Goal: Information Seeking & Learning: Learn about a topic

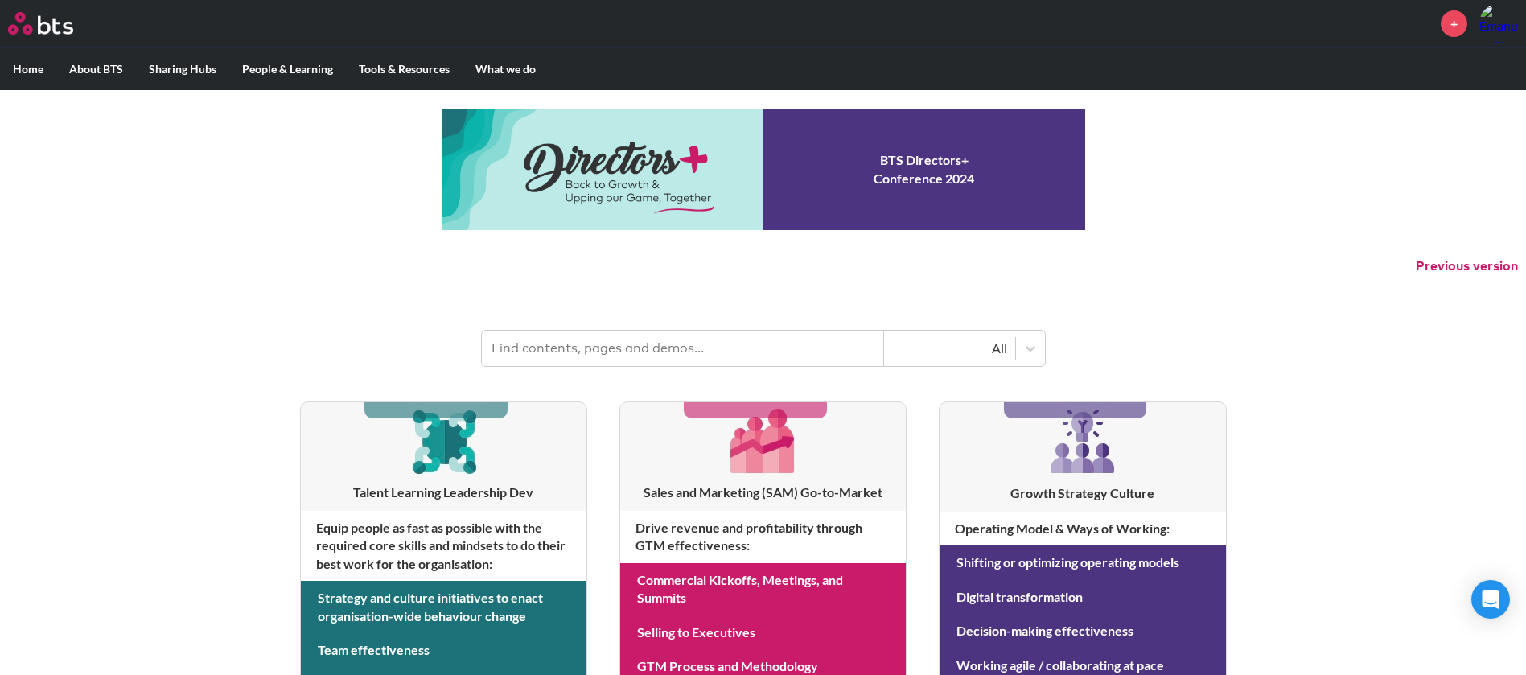
click at [571, 358] on input "text" at bounding box center [683, 348] width 402 height 35
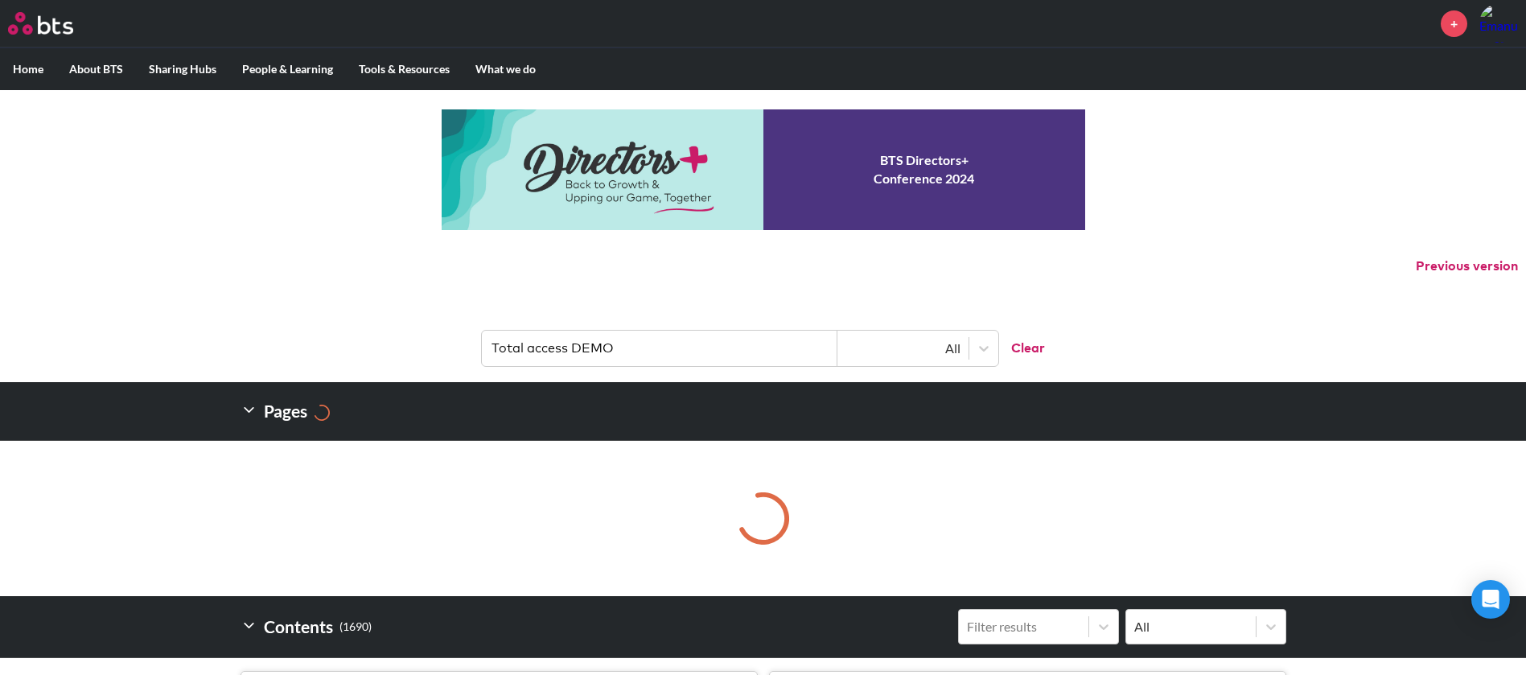
type input "Total access DEMO"
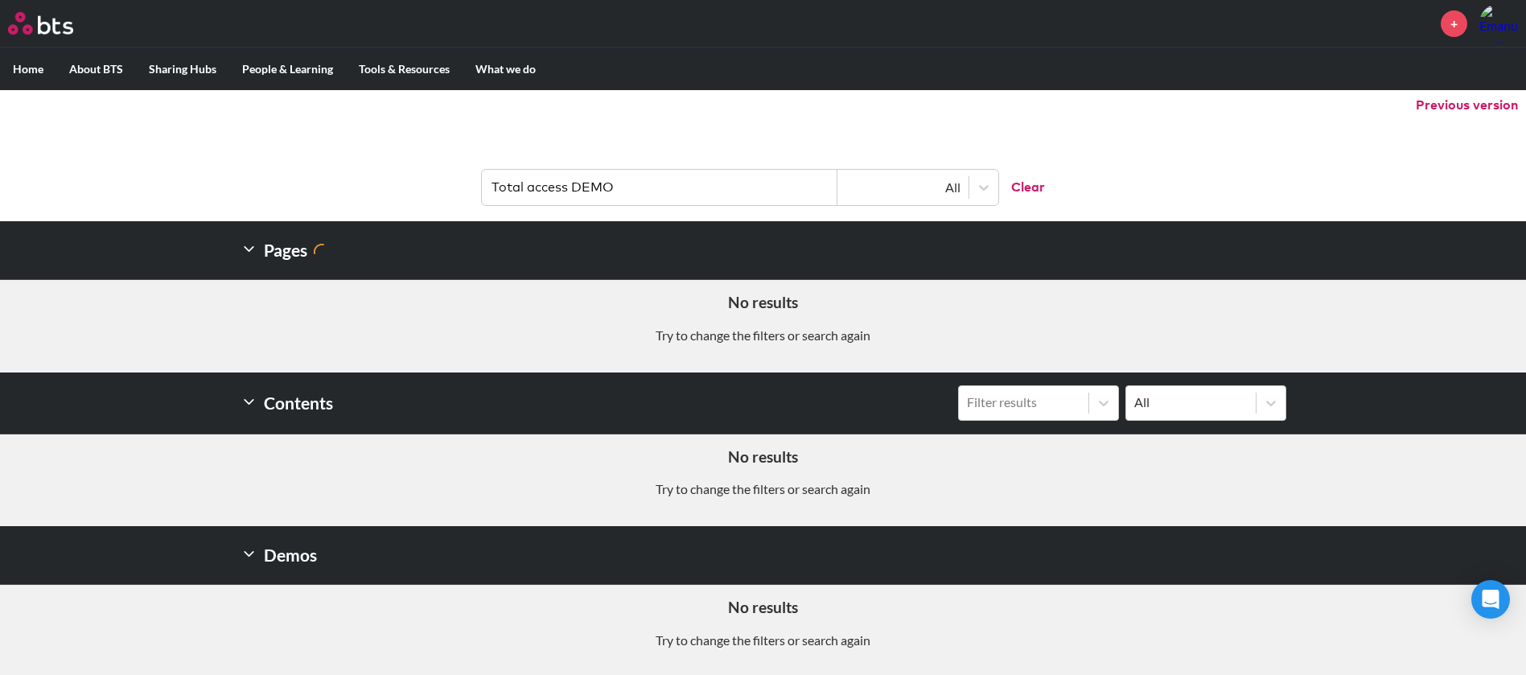
scroll to position [163, 0]
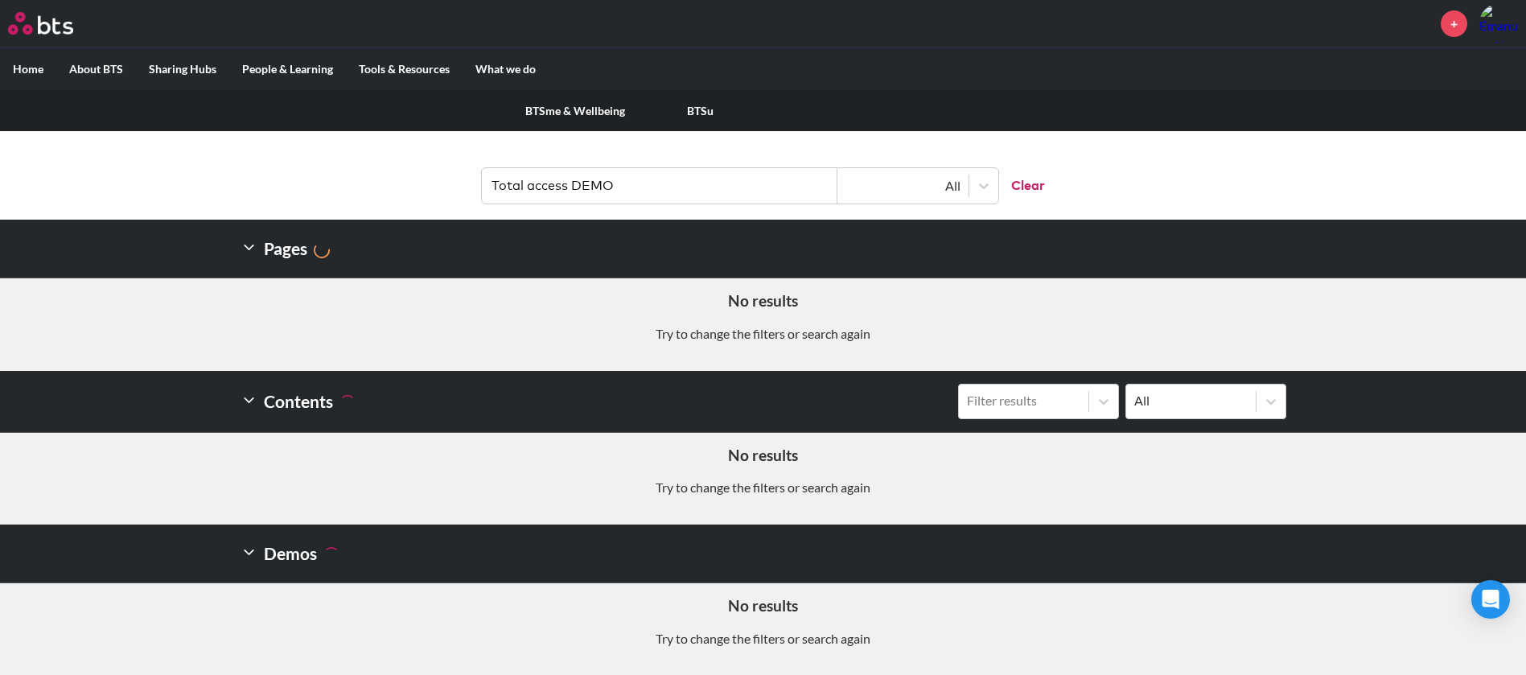
click at [304, 70] on label "People & Learning" at bounding box center [287, 69] width 117 height 42
click at [0, 0] on input "People & Learning" at bounding box center [0, 0] width 0 height 0
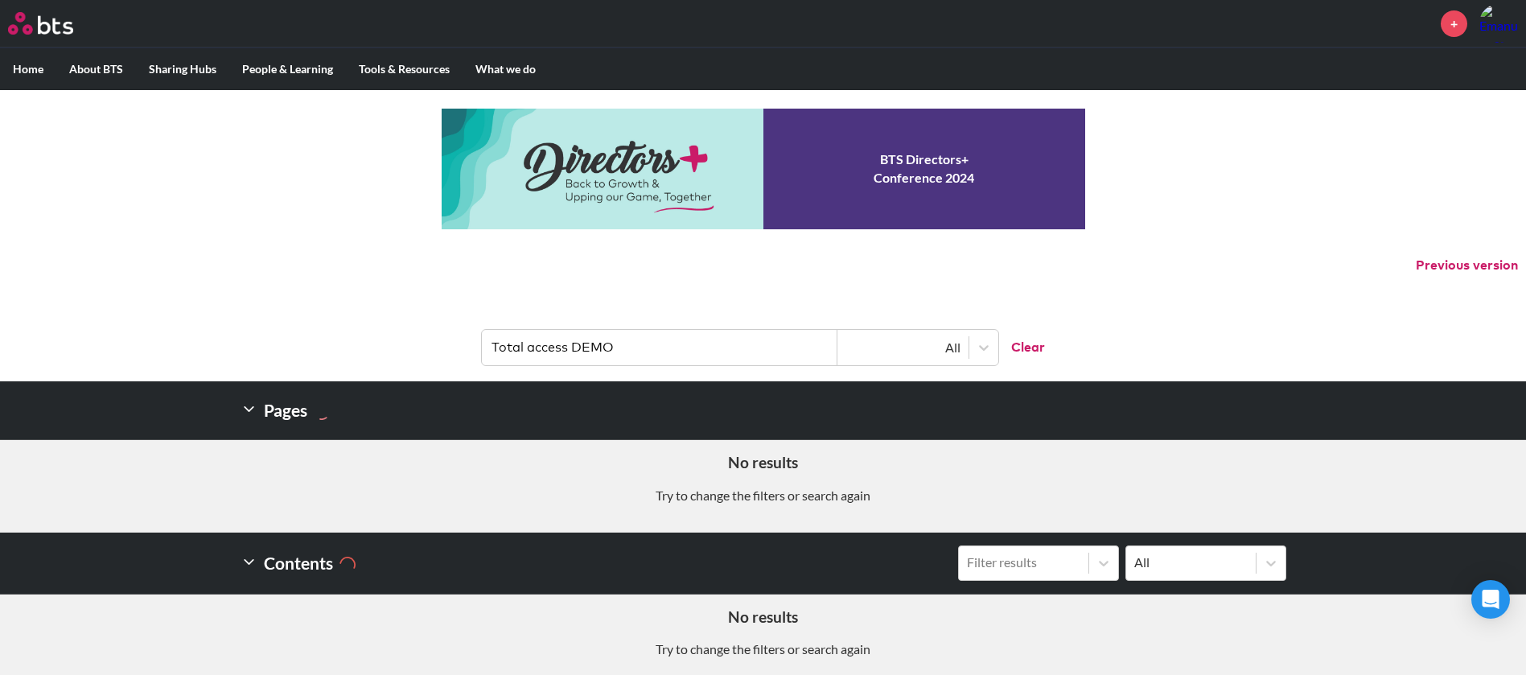
scroll to position [0, 0]
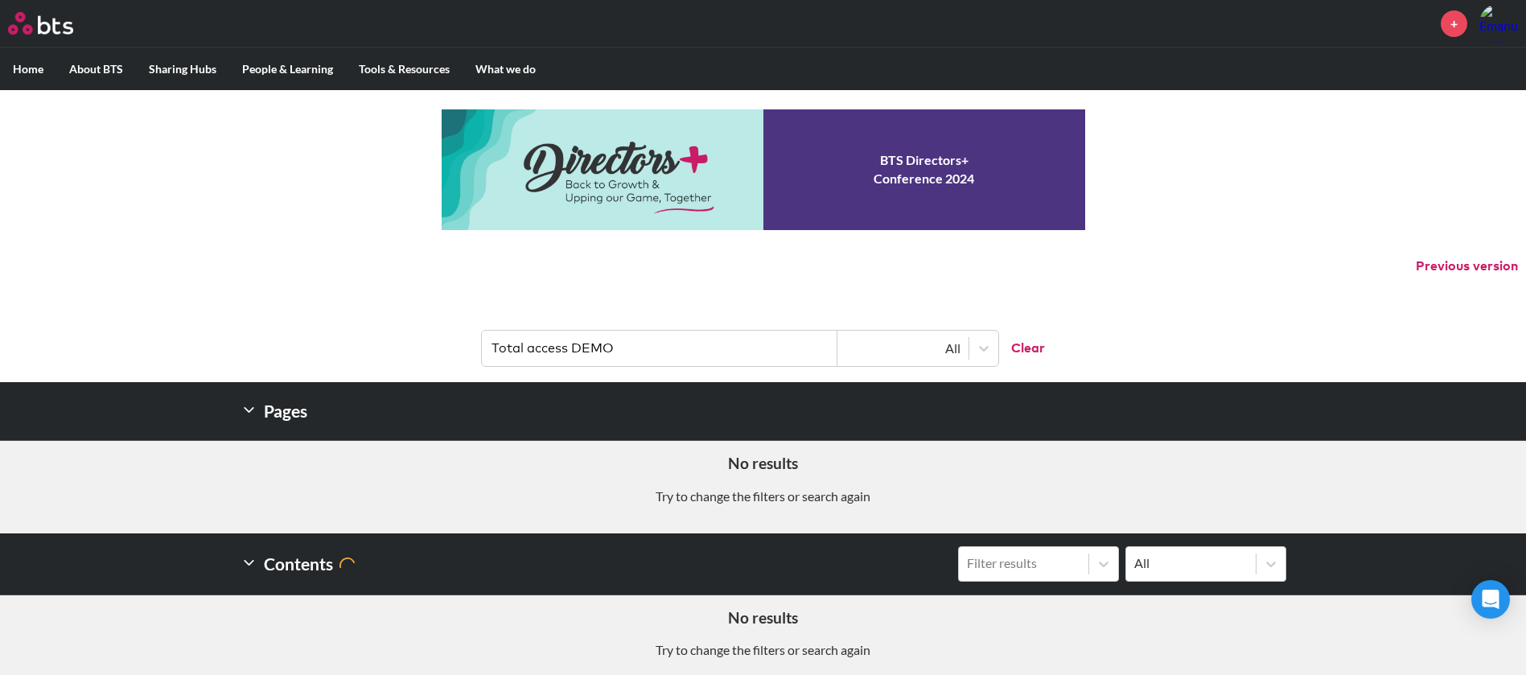
click at [1031, 348] on button "Clear" at bounding box center [1021, 348] width 47 height 35
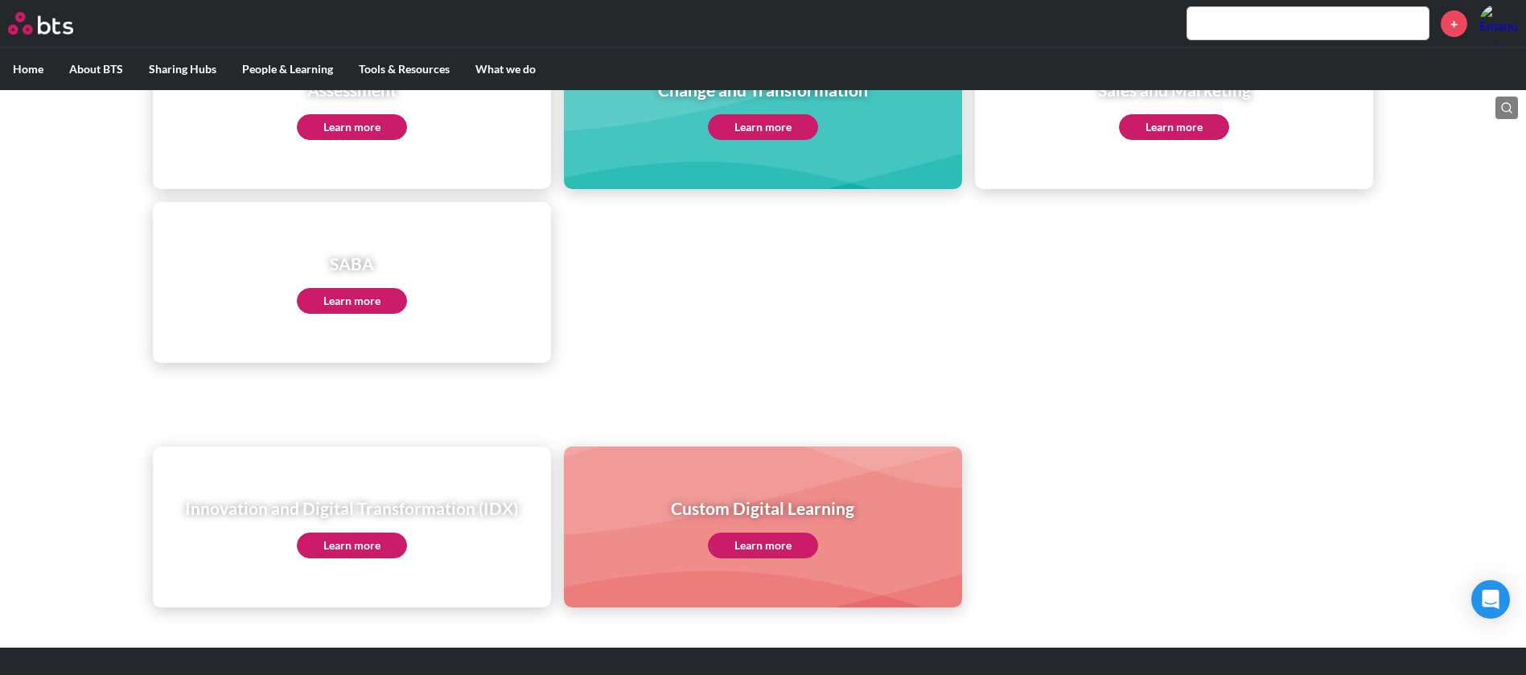
scroll to position [801, 0]
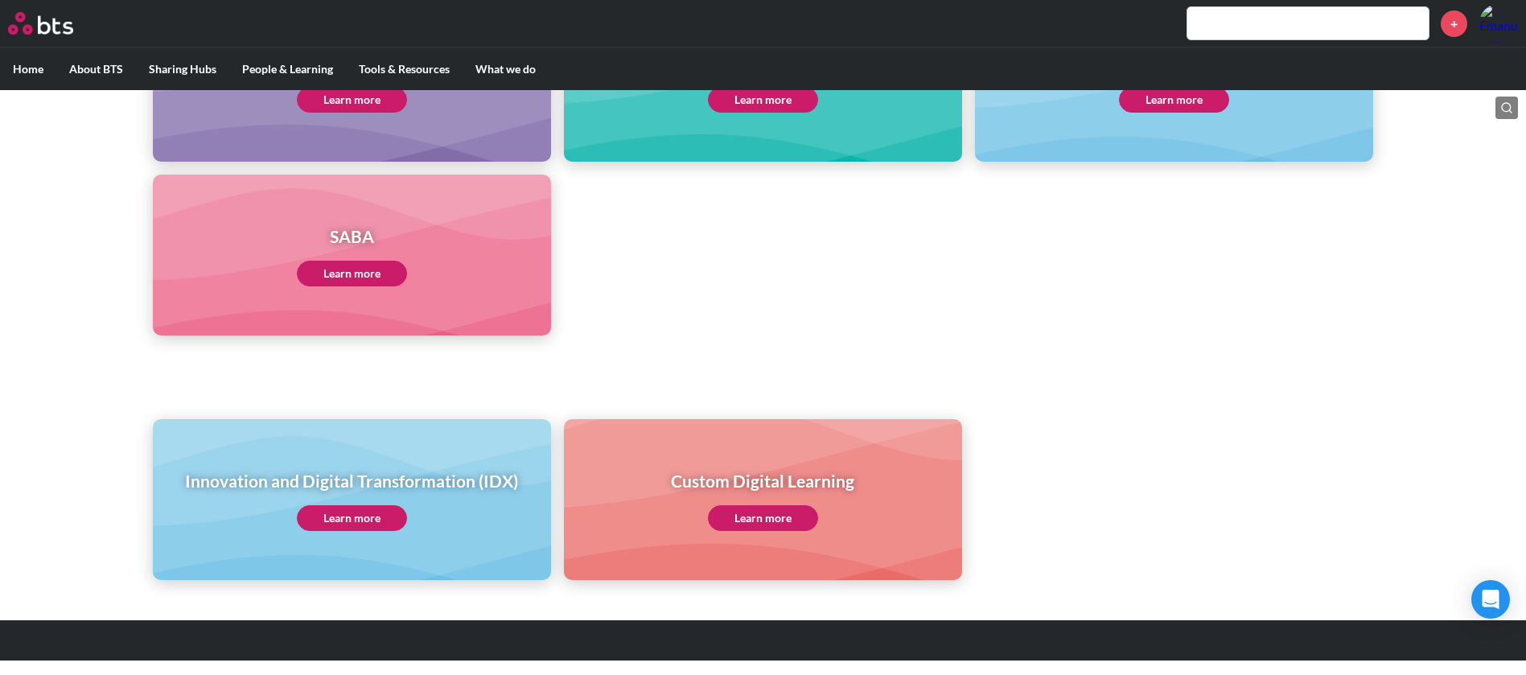
click at [784, 515] on link "Learn more" at bounding box center [763, 518] width 110 height 26
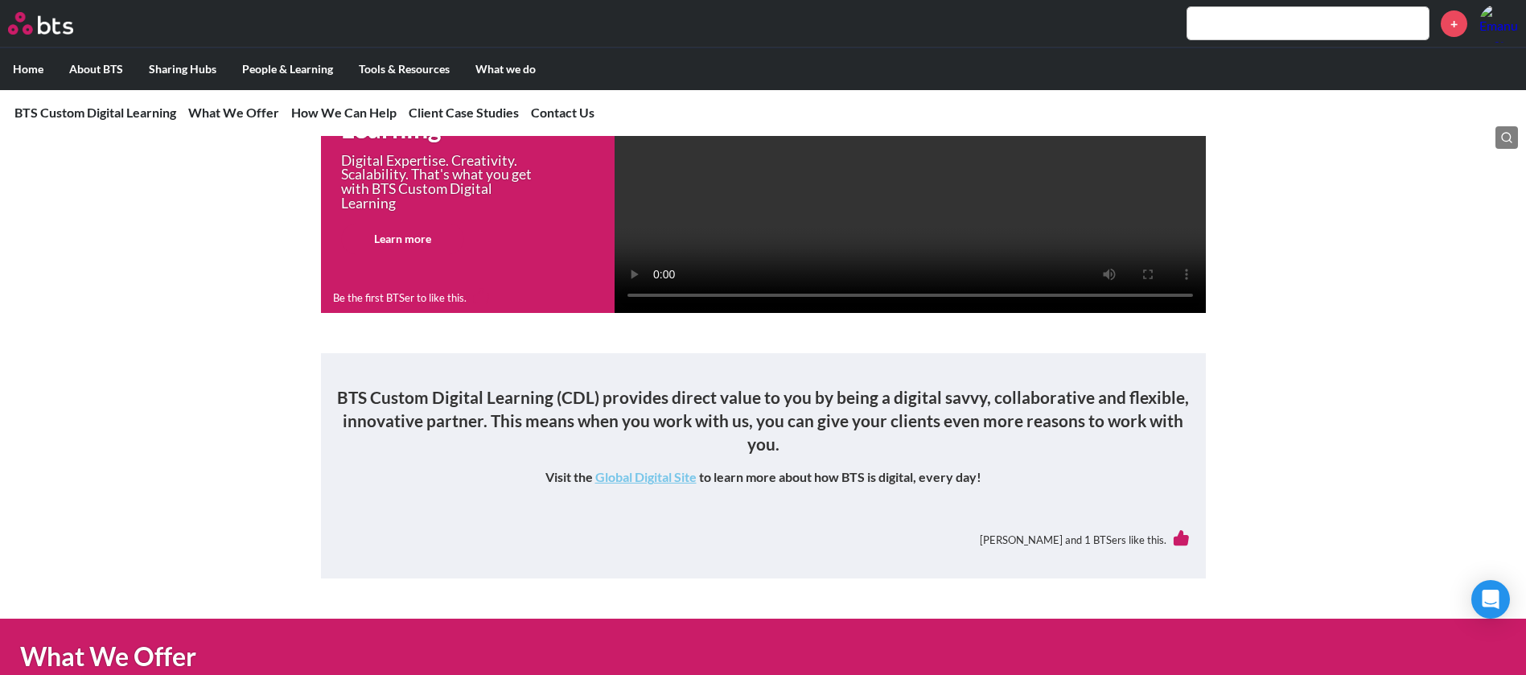
scroll to position [241, 0]
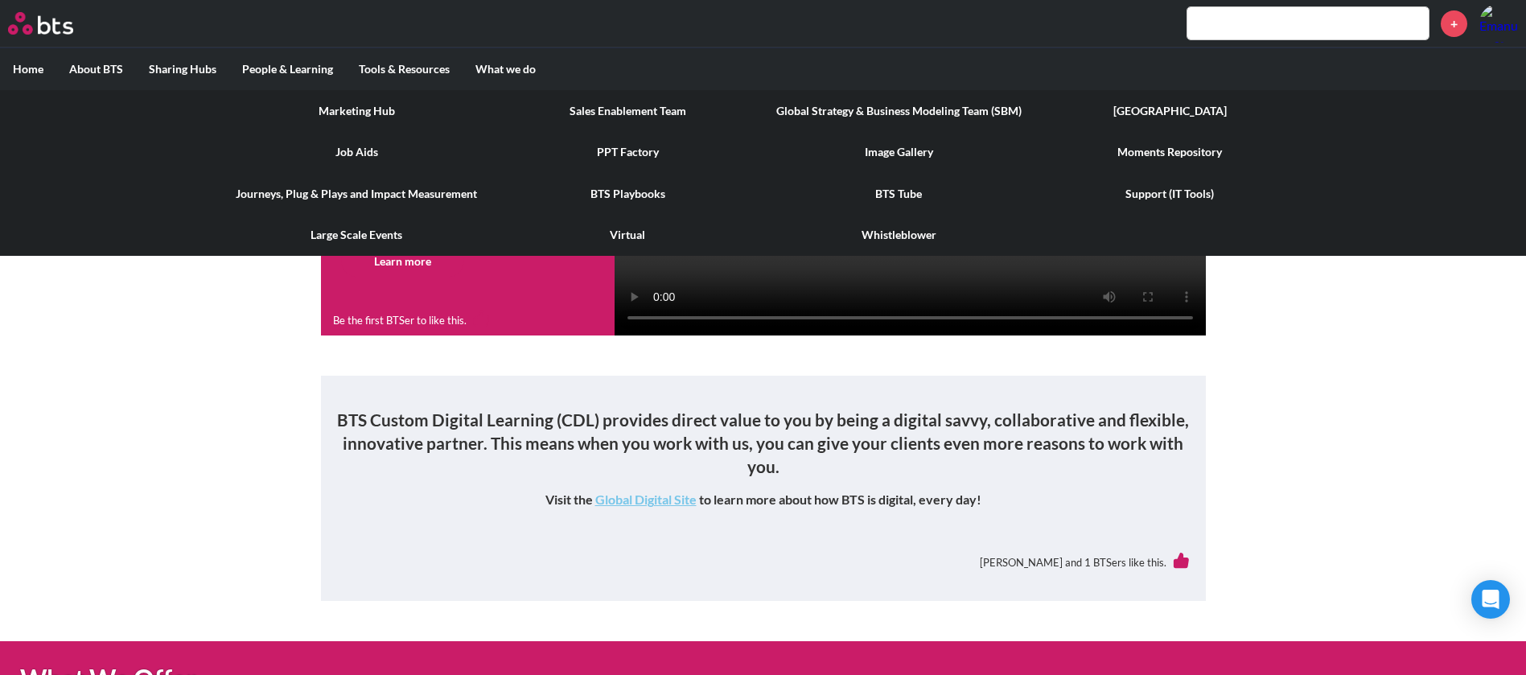
click at [624, 225] on link "Virtual" at bounding box center [627, 235] width 271 height 42
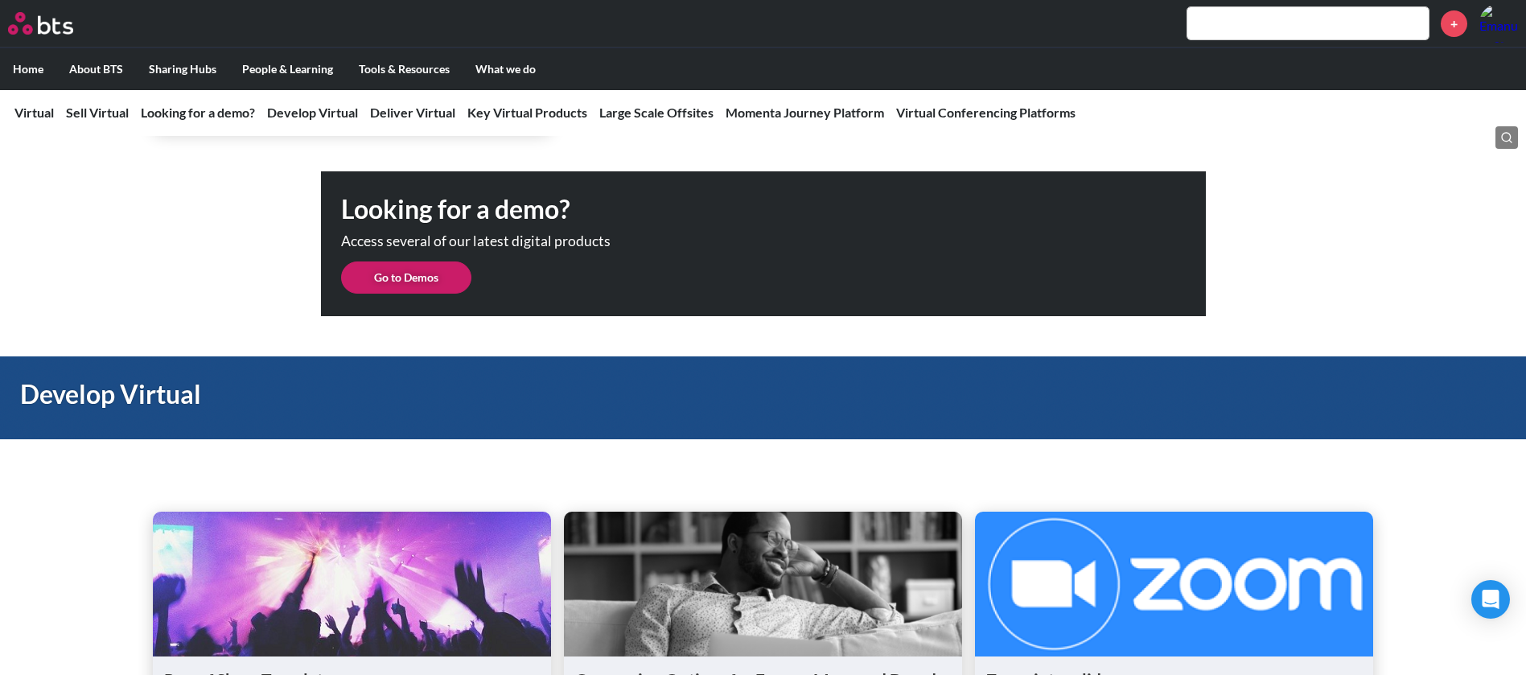
scroll to position [1207, 0]
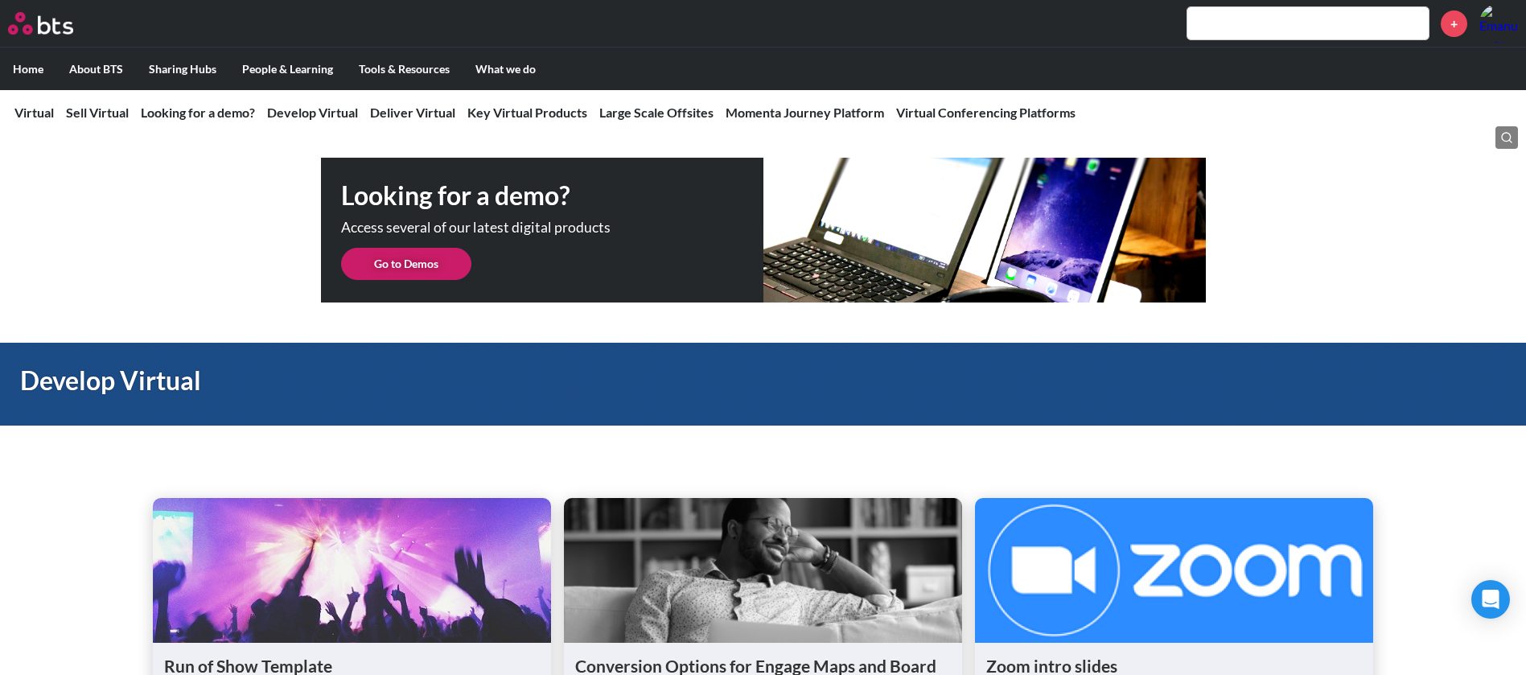
click at [416, 264] on link "Go to Demos" at bounding box center [406, 264] width 130 height 32
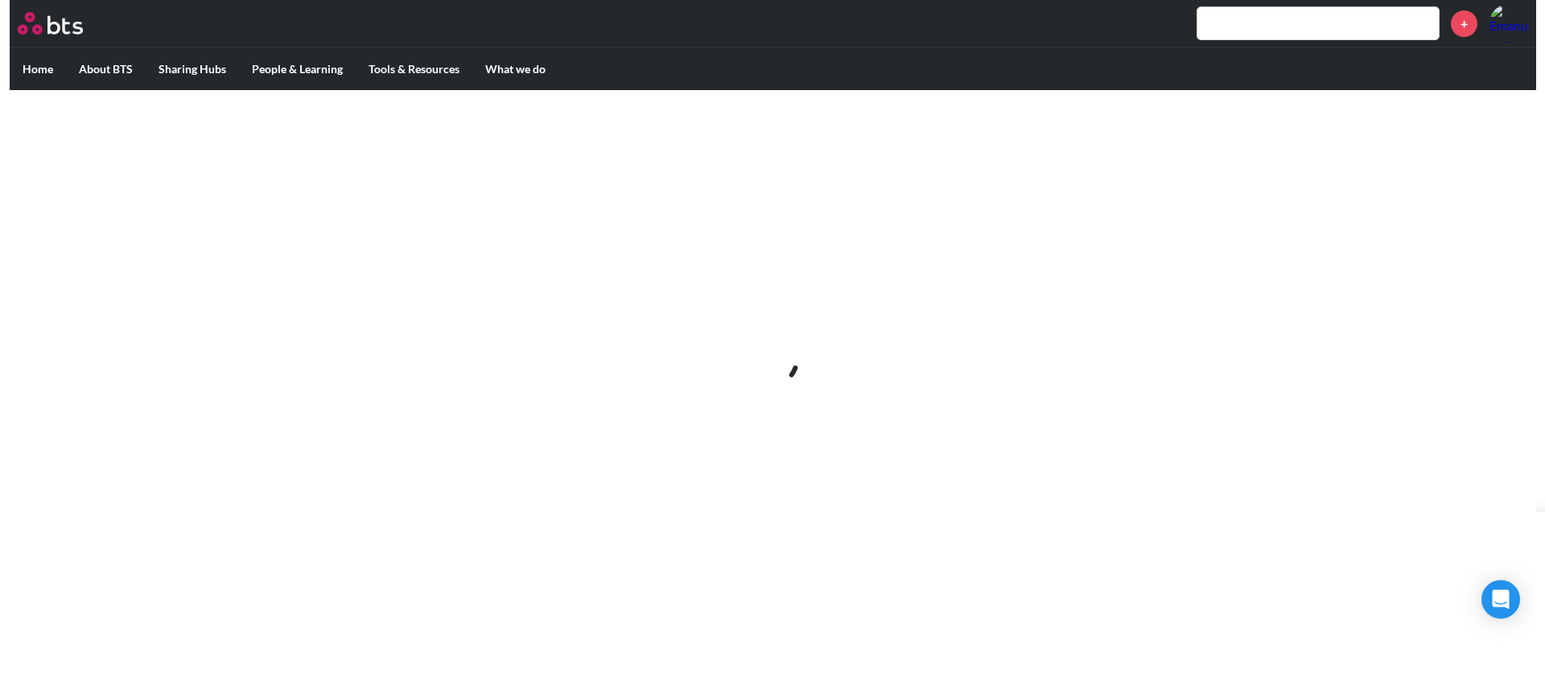
scroll to position [0, 0]
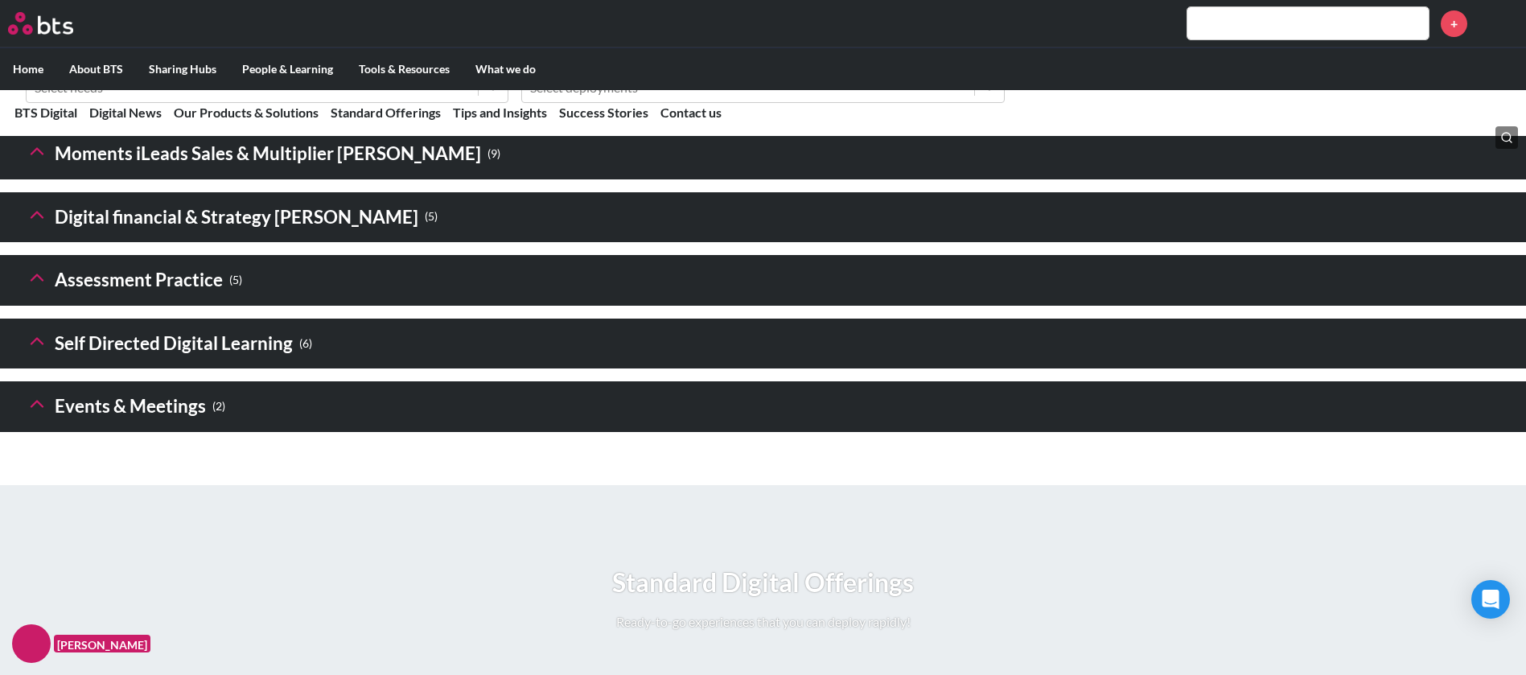
scroll to position [2414, 0]
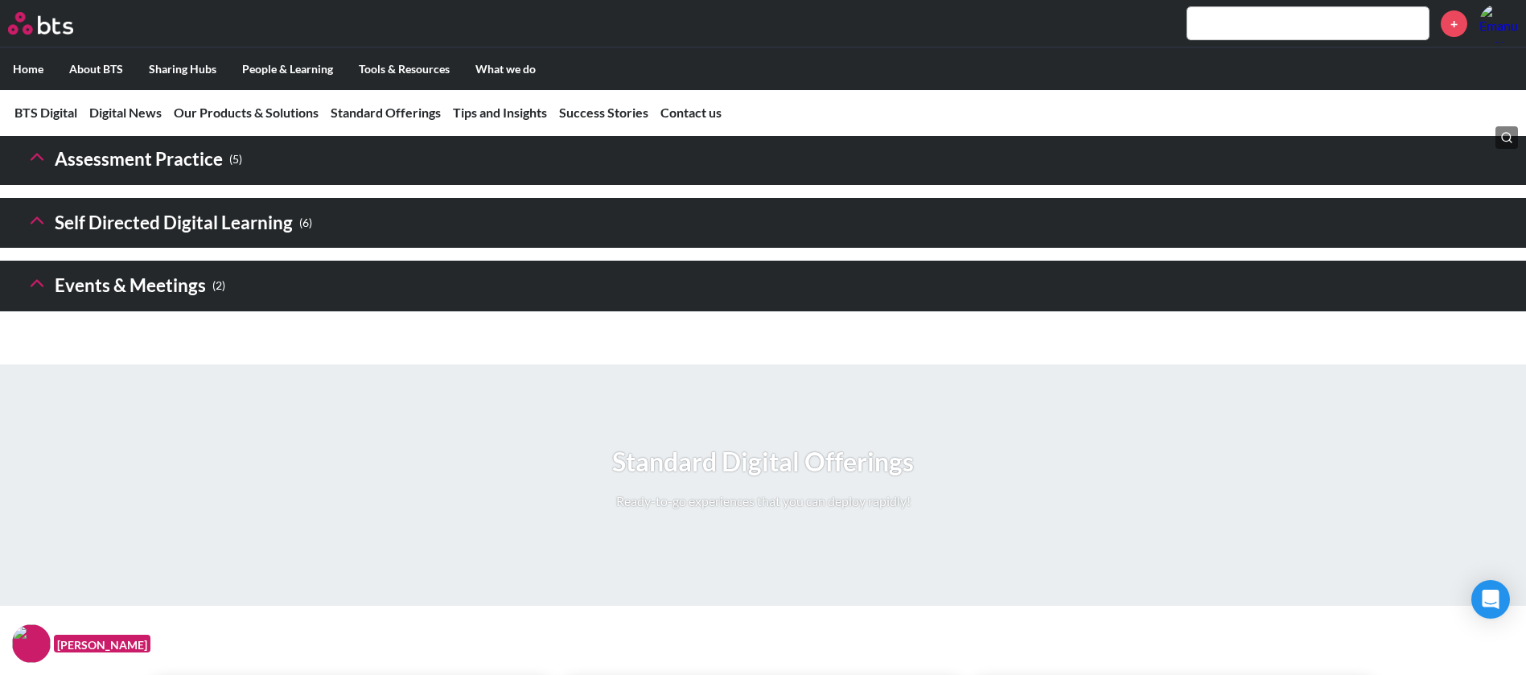
click at [42, 232] on icon at bounding box center [37, 220] width 23 height 23
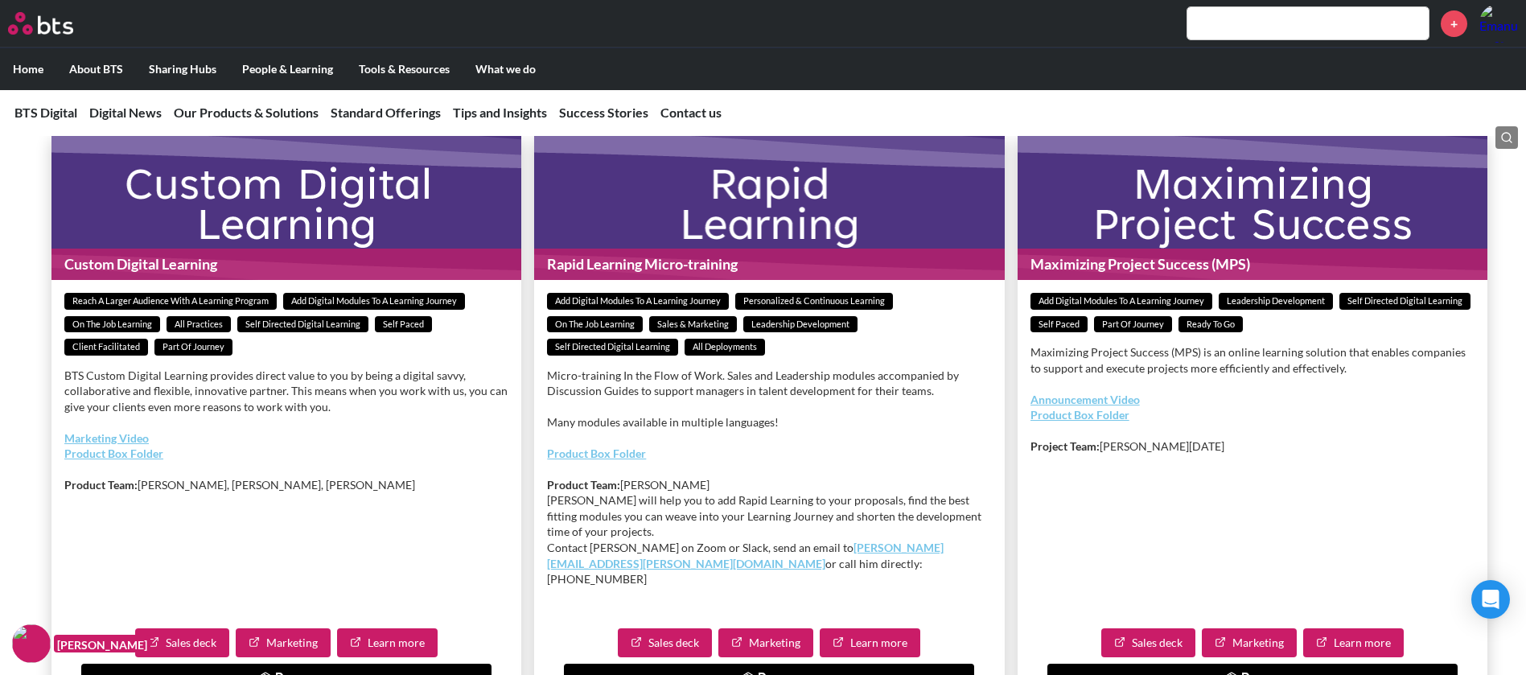
scroll to position [2172, 0]
